Goal: Information Seeking & Learning: Compare options

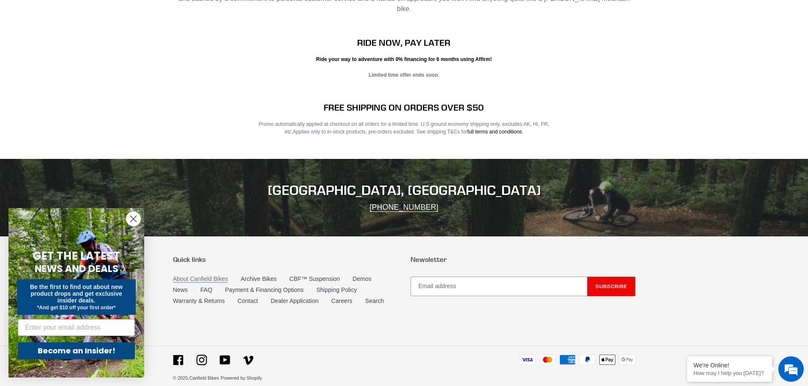
click at [217, 276] on link "About Canfield Bikes" at bounding box center [200, 279] width 55 height 7
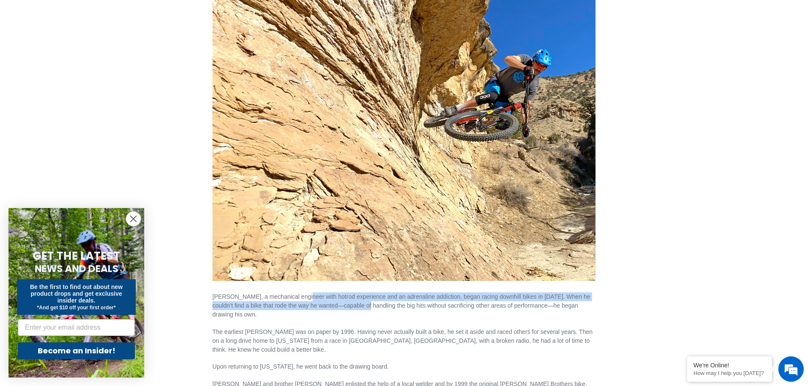
drag, startPoint x: 299, startPoint y: 297, endPoint x: 352, endPoint y: 308, distance: 54.6
click at [352, 308] on p "Lance Canfield, a mechanical engineer with hotrod experience and an adrenaline …" at bounding box center [404, 302] width 383 height 36
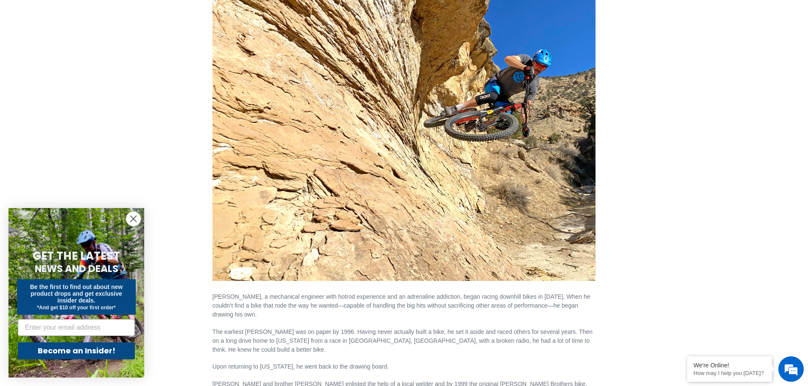
click at [327, 315] on p "Lance Canfield, a mechanical engineer with hotrod experience and an adrenaline …" at bounding box center [404, 302] width 383 height 36
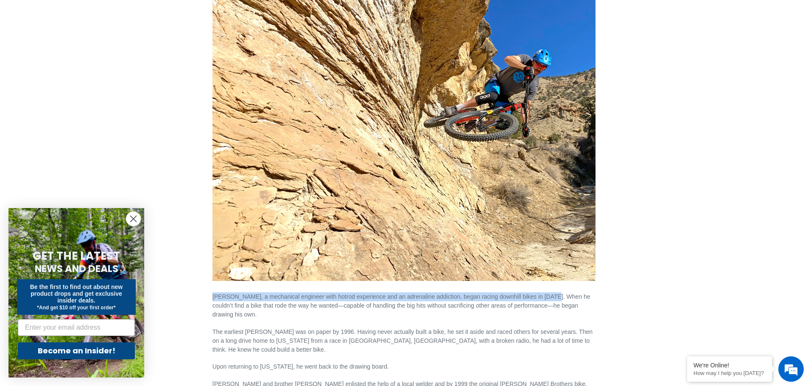
drag, startPoint x: 212, startPoint y: 297, endPoint x: 546, endPoint y: 297, distance: 333.4
click at [546, 297] on p "Lance Canfield, a mechanical engineer with hotrod experience and an adrenaline …" at bounding box center [404, 302] width 383 height 36
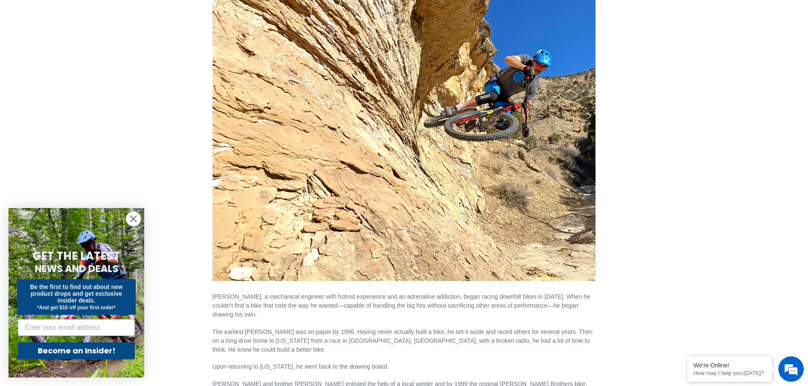
drag, startPoint x: 367, startPoint y: 296, endPoint x: 274, endPoint y: 309, distance: 93.8
click at [274, 309] on p "Lance Canfield, a mechanical engineer with hotrod experience and an adrenaline …" at bounding box center [404, 302] width 383 height 36
click at [48, 71] on main "About Canfield Bikes Lance Canfield, a mechanical engineer with hotrod experien…" at bounding box center [404, 271] width 808 height 681
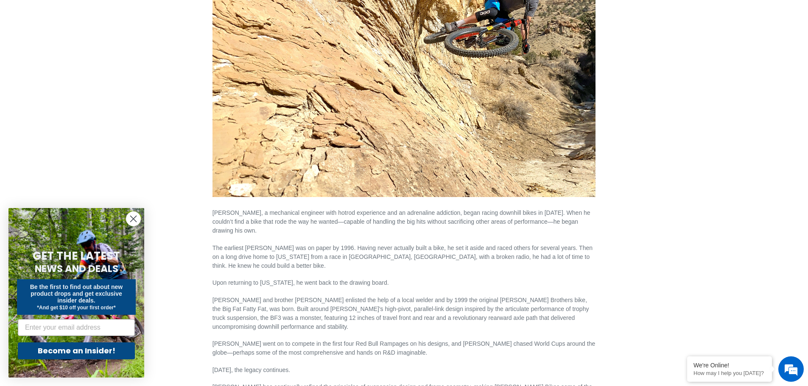
scroll to position [212, 0]
click at [67, 76] on main "About Canfield Bikes Lance Canfield, a mechanical engineer with hotrod experien…" at bounding box center [404, 186] width 808 height 681
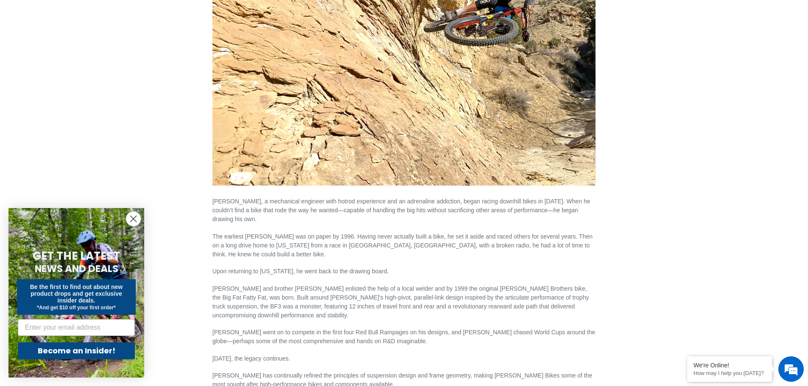
scroll to position [222, 0]
drag, startPoint x: 13, startPoint y: 101, endPoint x: 1, endPoint y: 115, distance: 18.4
click at [13, 101] on main "About Canfield Bikes Lance Canfield, a mechanical engineer with hotrod experien…" at bounding box center [404, 176] width 808 height 681
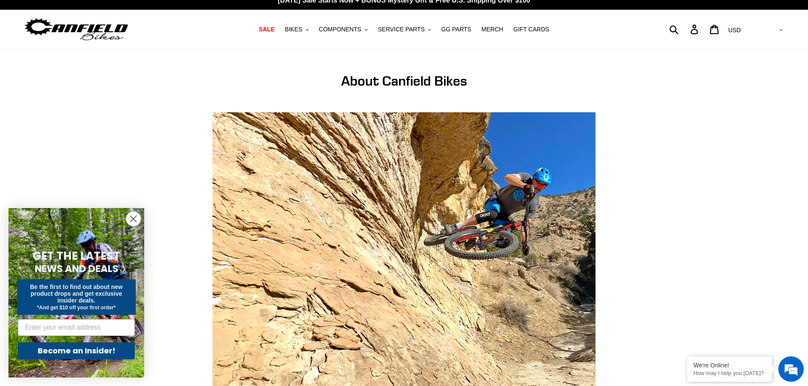
scroll to position [0, 0]
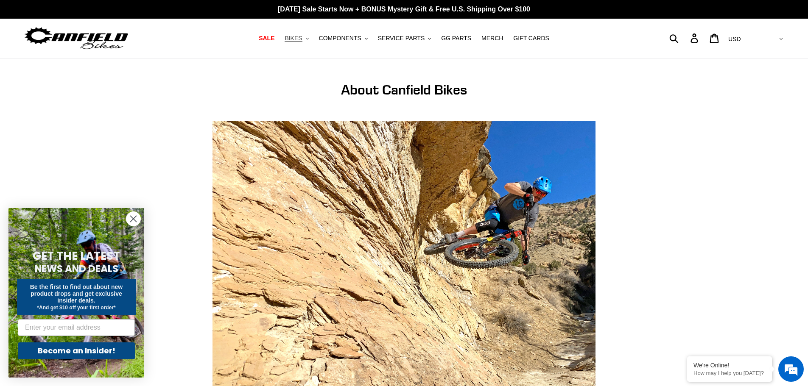
click at [302, 39] on span "BIKES" at bounding box center [293, 38] width 17 height 7
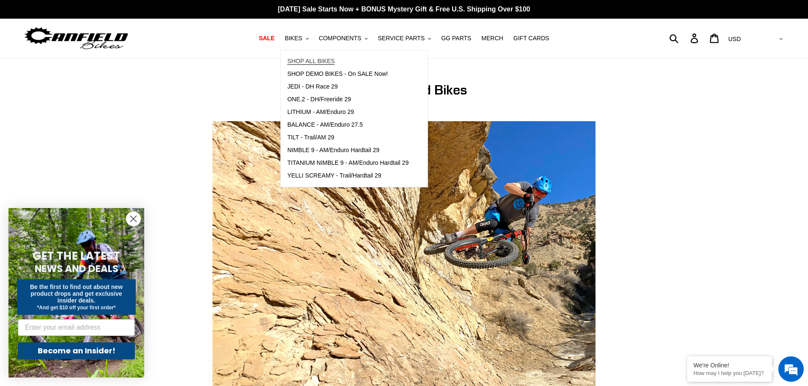
click at [313, 58] on span "SHOP ALL BIKES" at bounding box center [311, 61] width 48 height 7
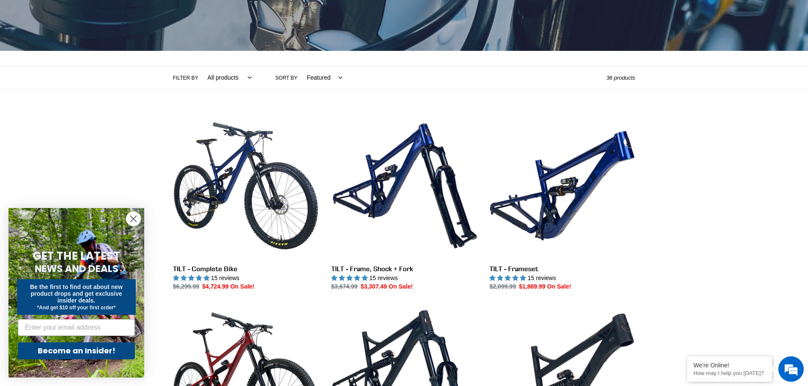
scroll to position [127, 0]
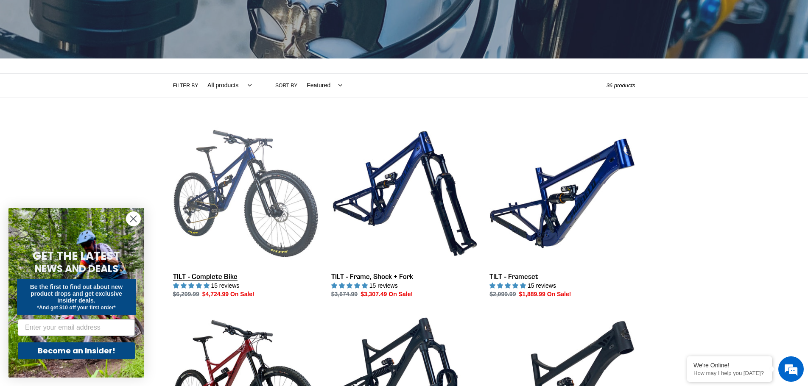
click at [251, 188] on link "TILT - Complete Bike" at bounding box center [246, 210] width 146 height 179
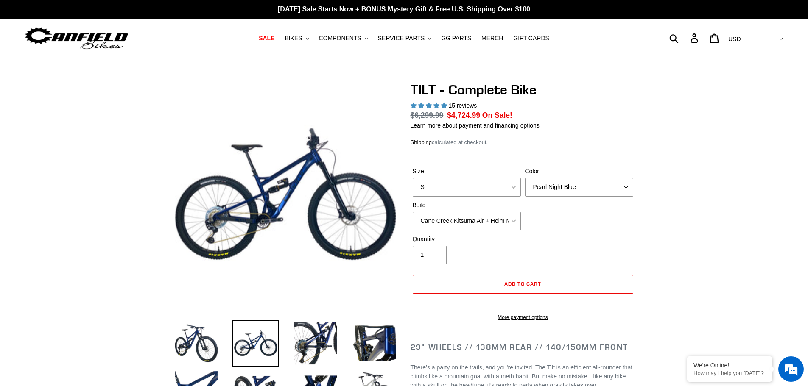
select select "highest-rating"
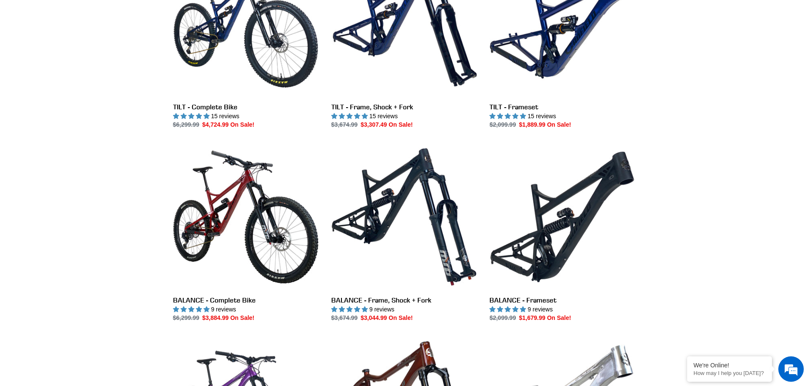
scroll to position [297, 0]
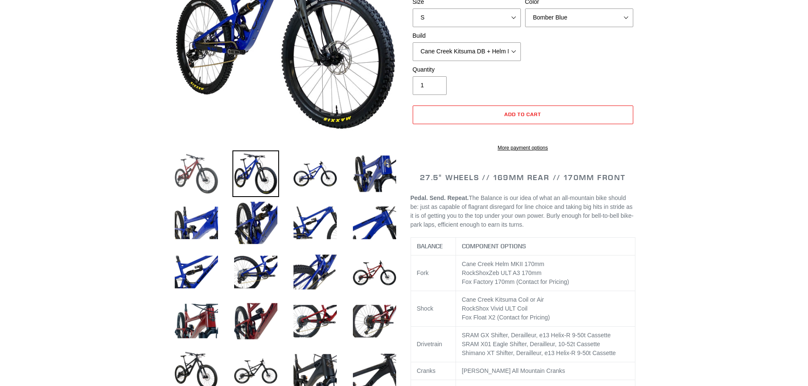
click at [194, 170] on img at bounding box center [196, 174] width 47 height 47
select select "highest-rating"
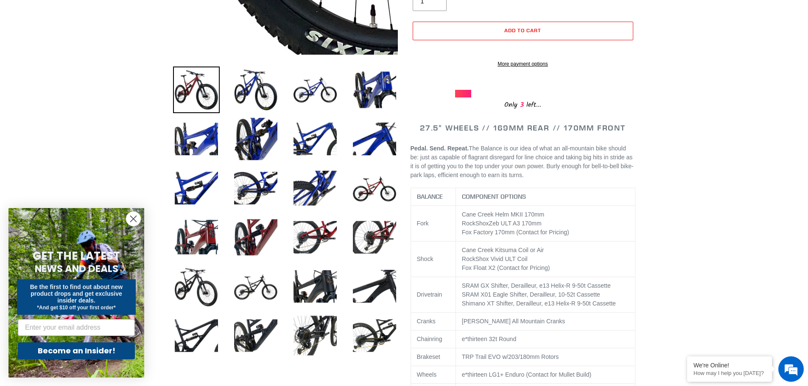
scroll to position [255, 0]
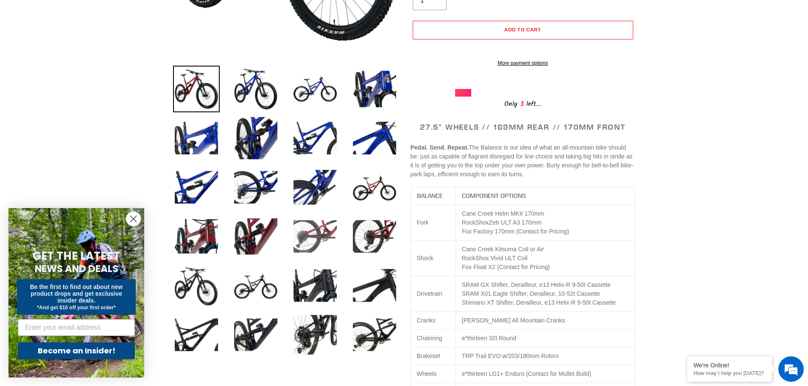
click at [320, 235] on img at bounding box center [315, 236] width 47 height 47
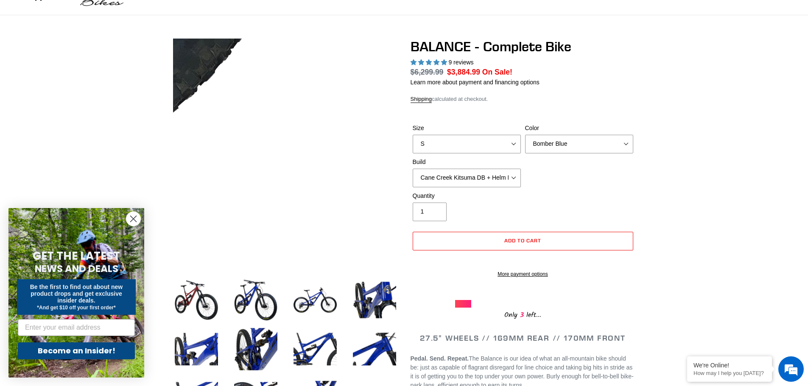
scroll to position [42, 0]
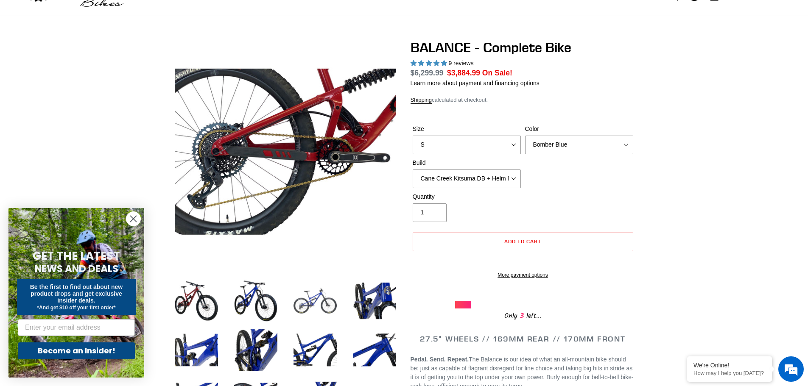
click at [318, 300] on img at bounding box center [315, 301] width 47 height 47
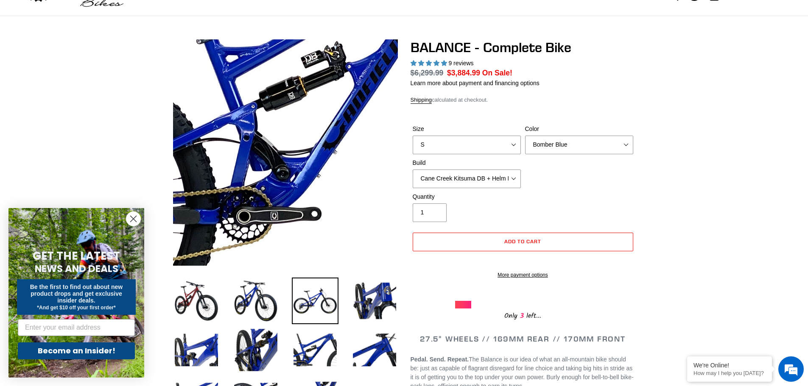
click at [268, 166] on img at bounding box center [335, 113] width 869 height 869
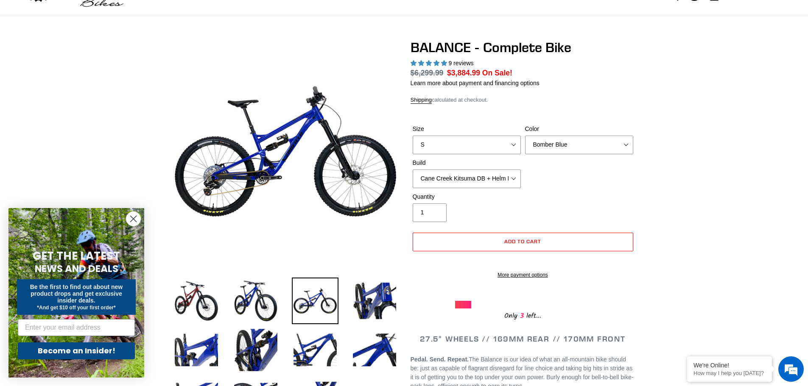
scroll to position [0, 0]
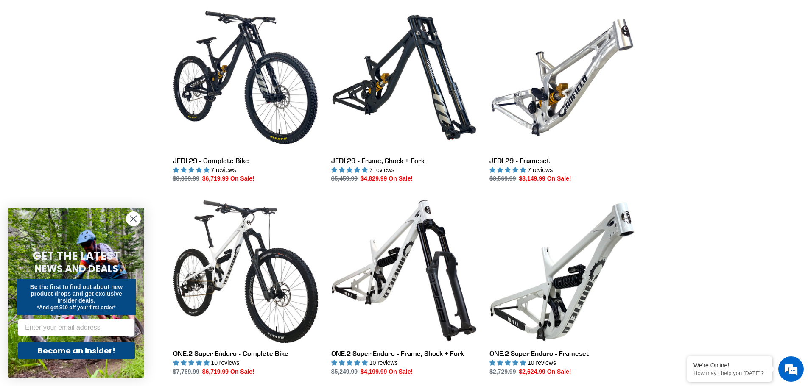
scroll to position [1018, 0]
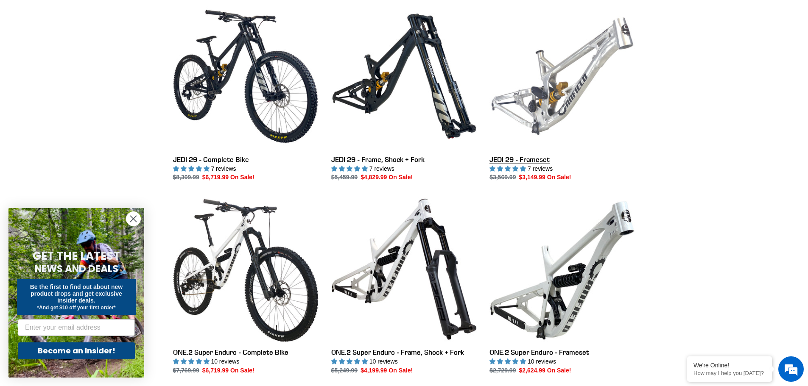
click at [560, 99] on link "JEDI 29 - Frameset" at bounding box center [563, 92] width 146 height 179
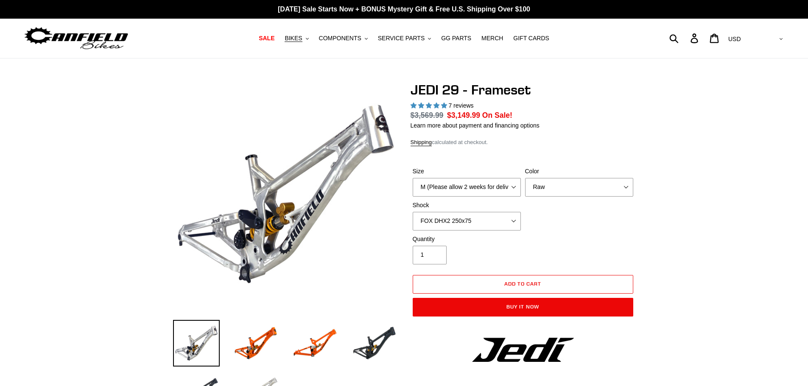
select select "highest-rating"
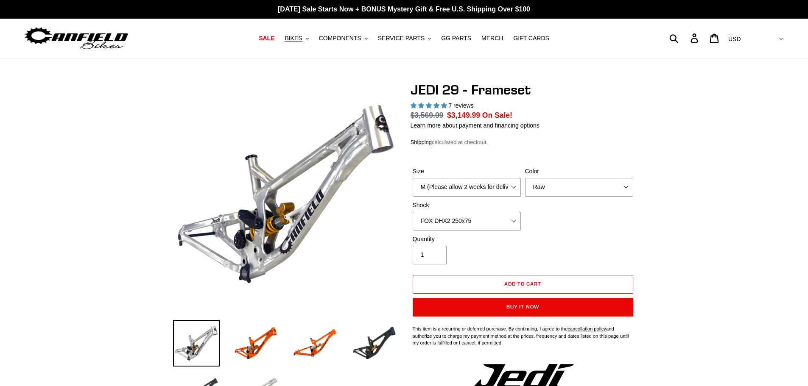
click at [281, 215] on img at bounding box center [298, 139] width 869 height 869
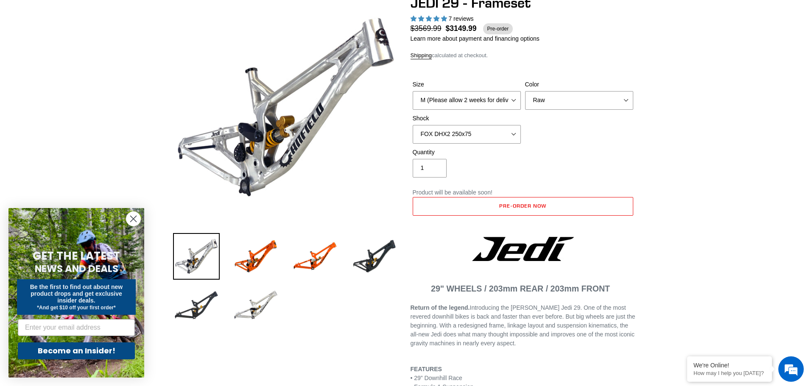
scroll to position [85, 0]
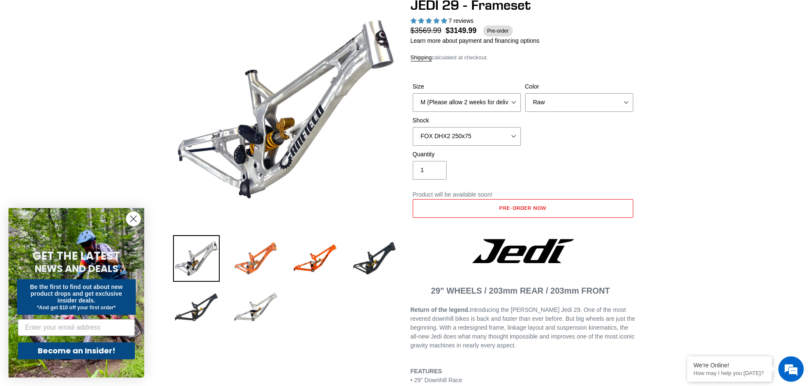
click at [240, 257] on img at bounding box center [255, 258] width 47 height 47
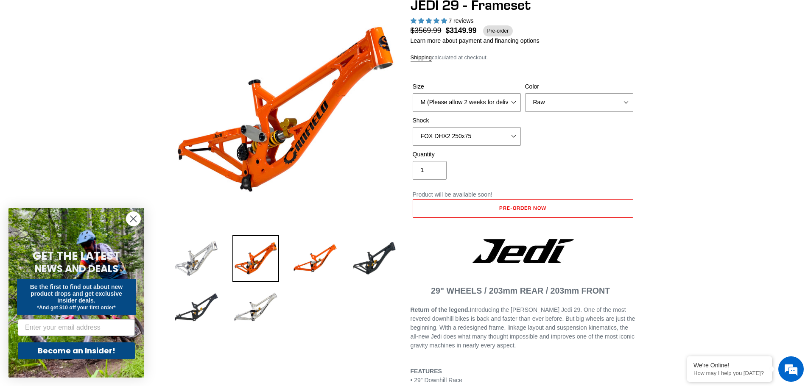
click at [175, 258] on img at bounding box center [196, 258] width 47 height 47
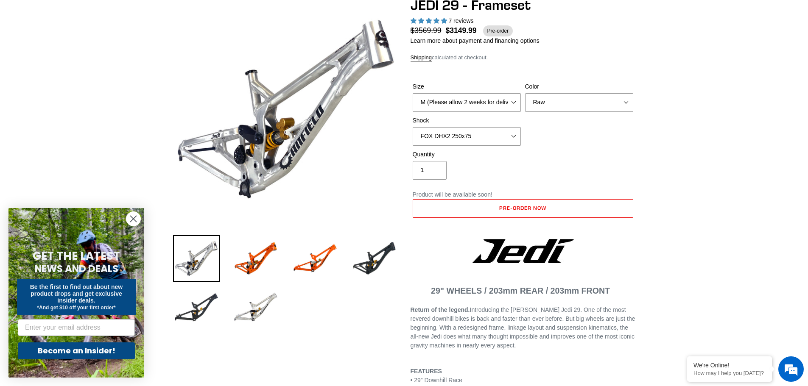
scroll to position [0, 0]
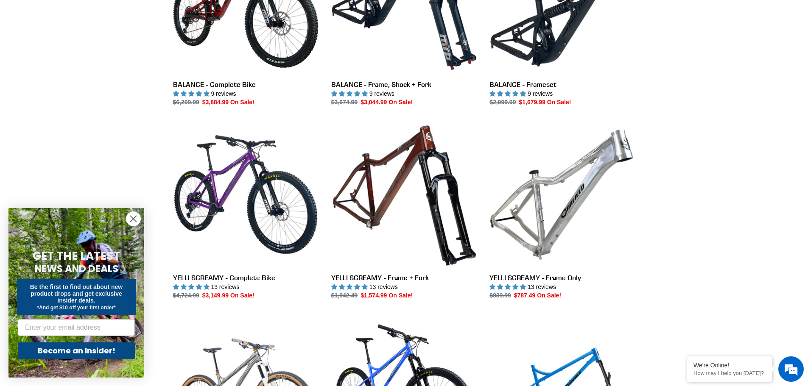
scroll to position [509, 0]
